Goal: Task Accomplishment & Management: Complete application form

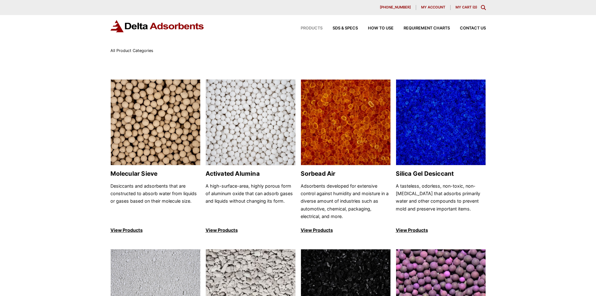
click at [358, 124] on img at bounding box center [345, 122] width 89 height 86
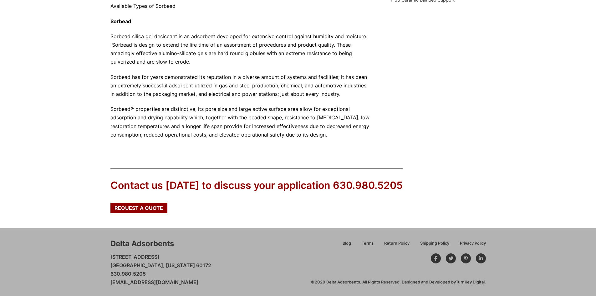
scroll to position [251, 0]
click at [138, 209] on span "Request a Quote" at bounding box center [138, 207] width 48 height 5
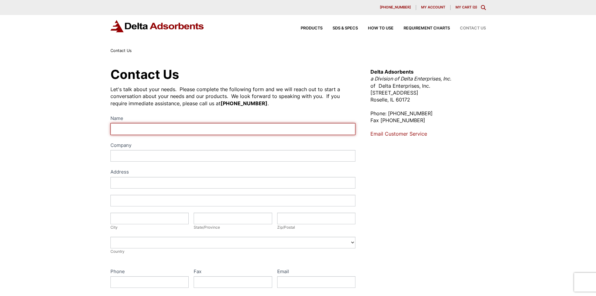
click at [159, 132] on input "Name" at bounding box center [232, 129] width 245 height 12
type input "[PERSON_NAME]"
type input "RESA Power"
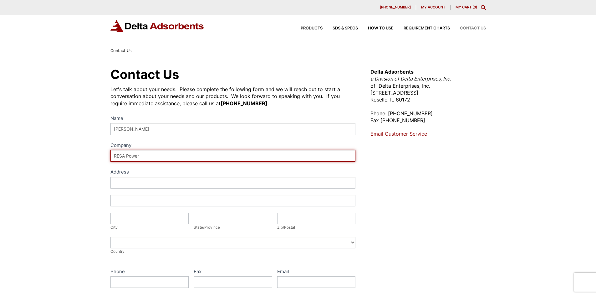
type input "[STREET_ADDRESS]"
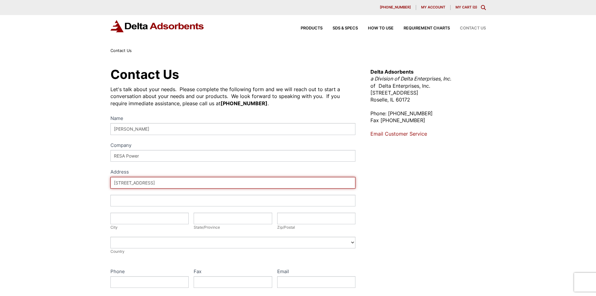
type input "[GEOGRAPHIC_DATA]"
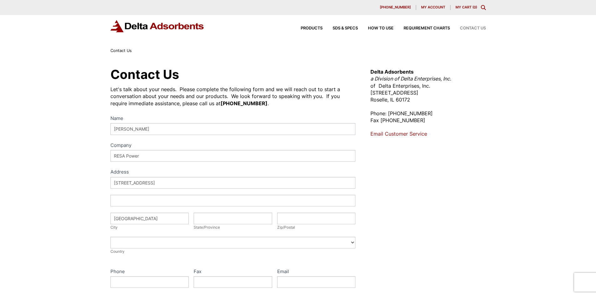
type input "TX"
type input "77064"
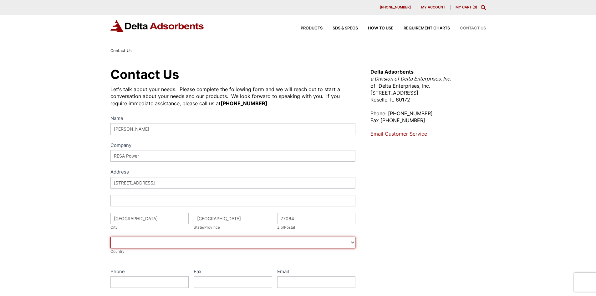
select select "United States"
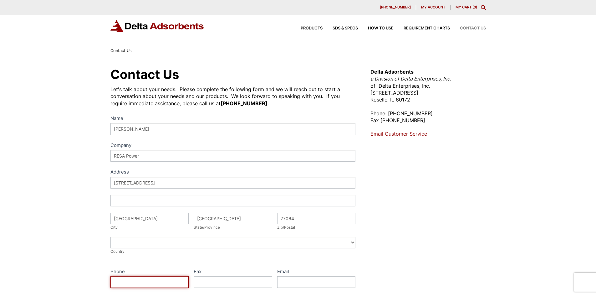
type input "8329008340"
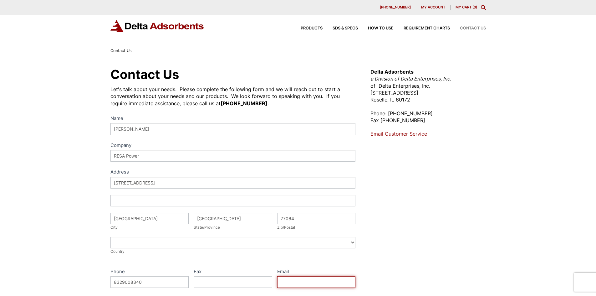
type input "corbin.pillow@resapower.com"
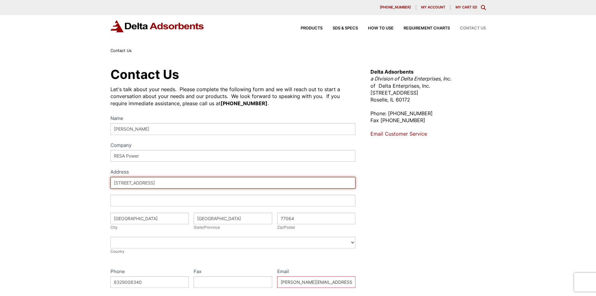
drag, startPoint x: 165, startPoint y: 184, endPoint x: 108, endPoint y: 188, distance: 57.7
click at [108, 188] on div "Contact Us Let's talk about your needs. Please complete the following form and …" at bounding box center [298, 226] width 390 height 321
click at [146, 185] on input "4273" at bounding box center [232, 183] width 245 height 12
type input "4273 Kropf Ave."
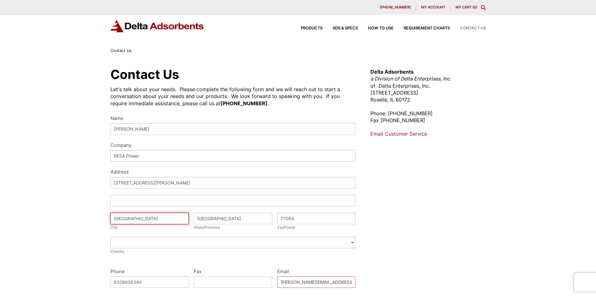
type input "Canton"
type input "OH"
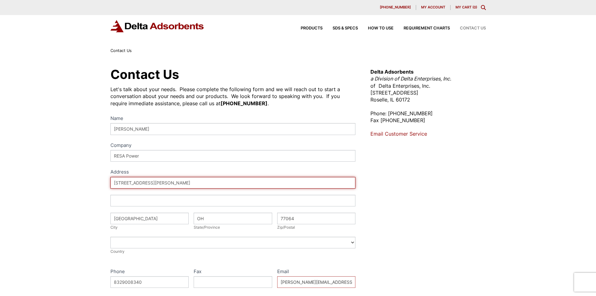
click at [125, 183] on input "4273 Kropf Ave." at bounding box center [232, 183] width 245 height 12
type input "4213 Kropf Ave."
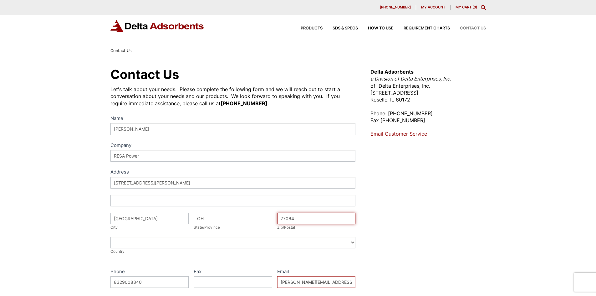
click at [320, 217] on input "77064" at bounding box center [316, 218] width 79 height 12
type input "44706"
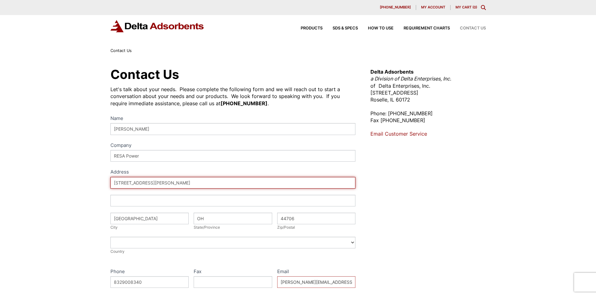
click at [149, 181] on input "4213 Kropf Ave." at bounding box center [232, 183] width 245 height 12
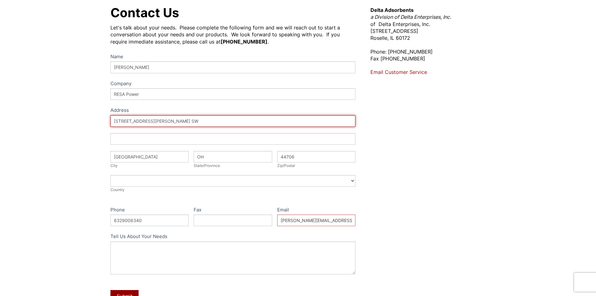
scroll to position [94, 0]
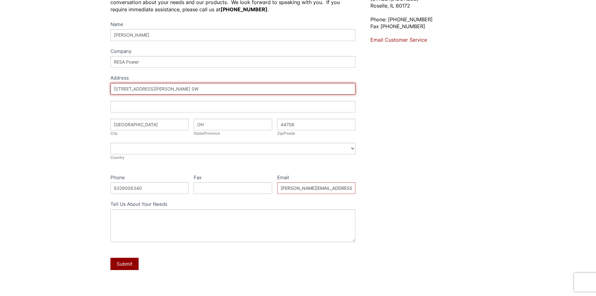
type input "4213 Kropf Ave. SW"
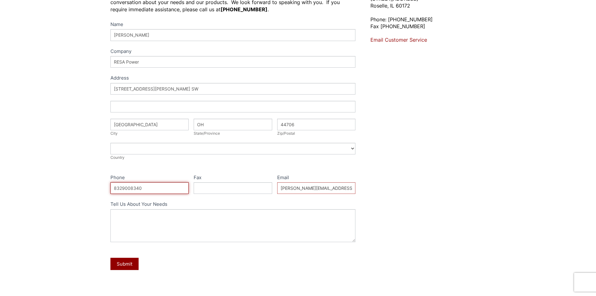
drag, startPoint x: 150, startPoint y: 187, endPoint x: 39, endPoint y: 175, distance: 111.0
click at [39, 175] on div "Contact Us Let's talk about your needs. Please complete the following form and …" at bounding box center [298, 132] width 596 height 344
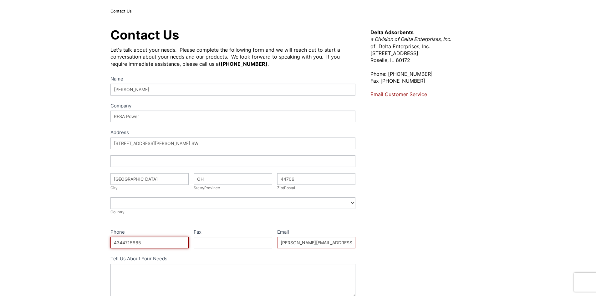
scroll to position [0, 0]
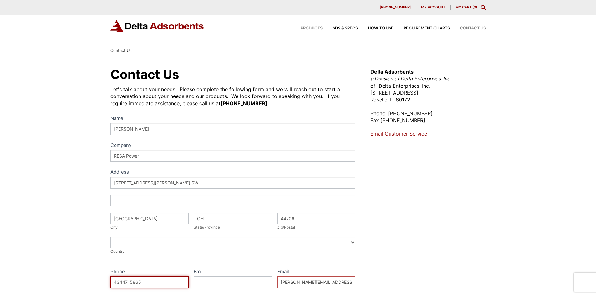
type input "4344715865"
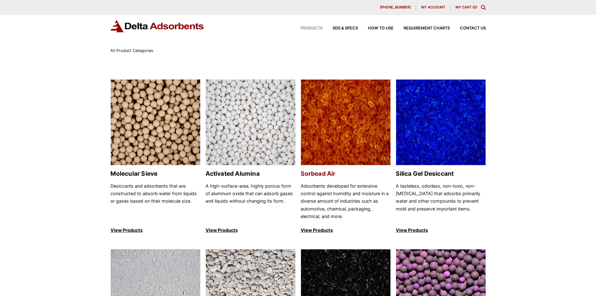
click at [361, 142] on img at bounding box center [345, 122] width 89 height 86
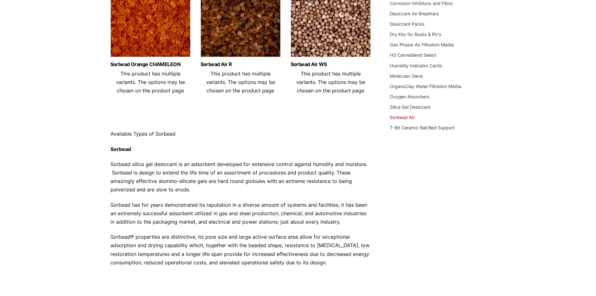
scroll to position [63, 0]
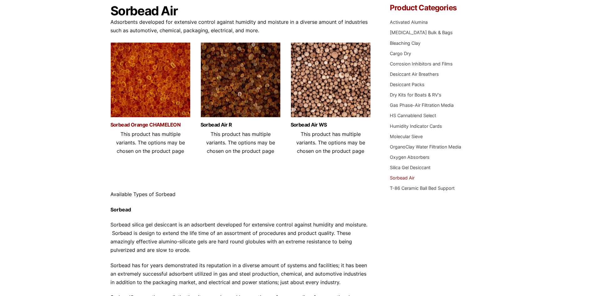
click at [173, 123] on link "Sorbead Orange CHAMELEON" at bounding box center [150, 124] width 80 height 5
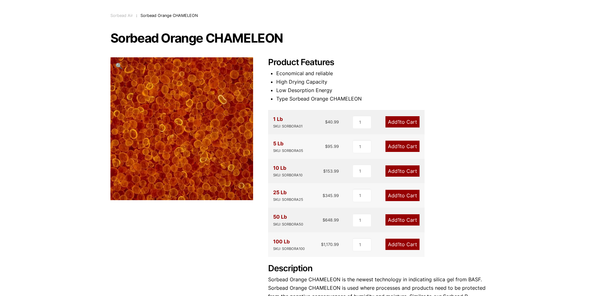
scroll to position [31, 0]
